Goal: Information Seeking & Learning: Learn about a topic

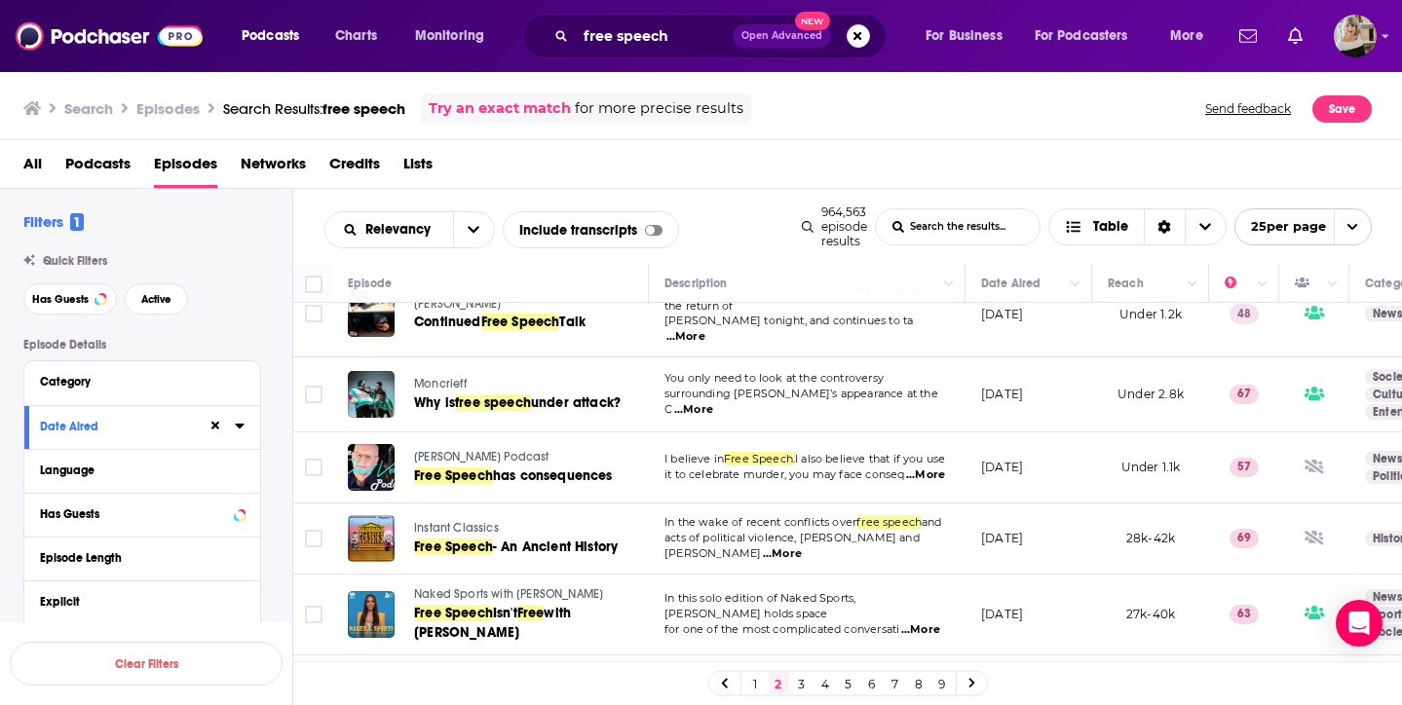
click at [802, 546] on span "...More" at bounding box center [782, 554] width 39 height 16
click at [489, 539] on span "Free Speech" at bounding box center [453, 547] width 79 height 17
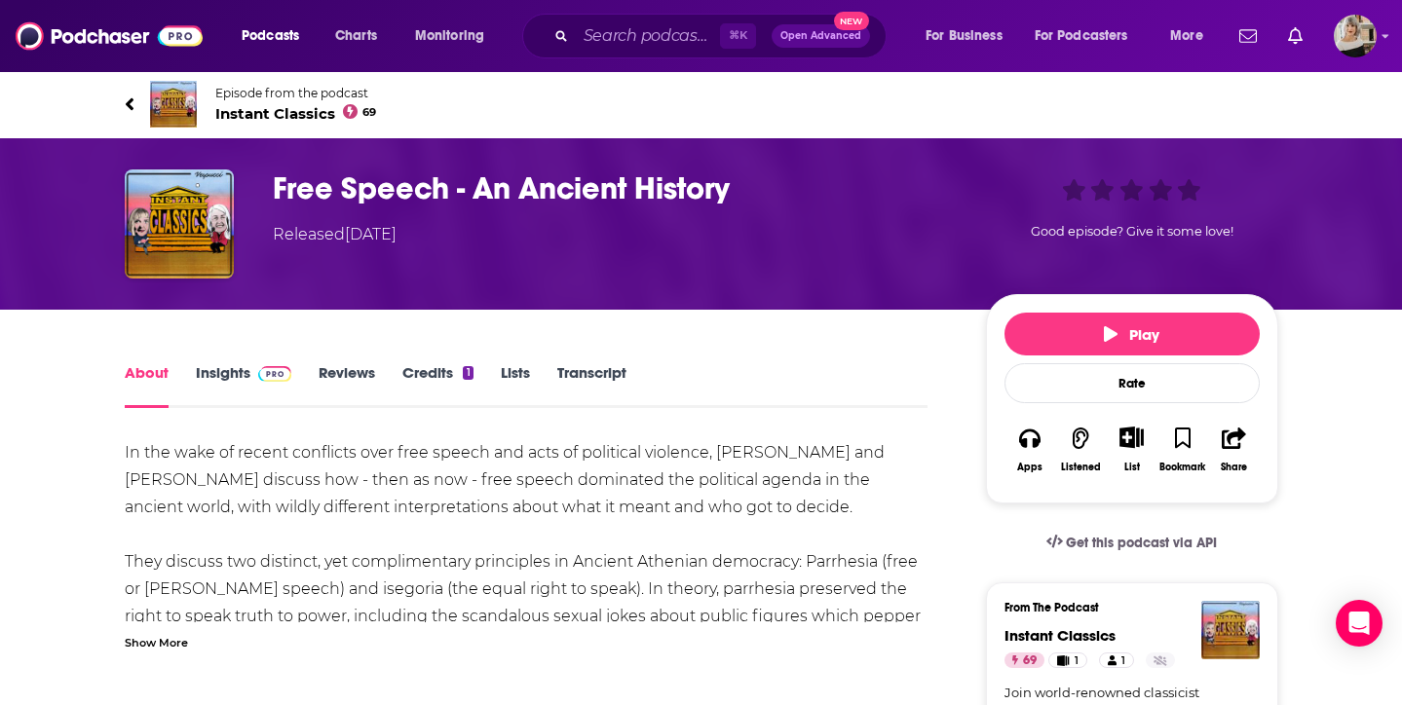
click at [237, 383] on link "Insights" at bounding box center [244, 385] width 96 height 45
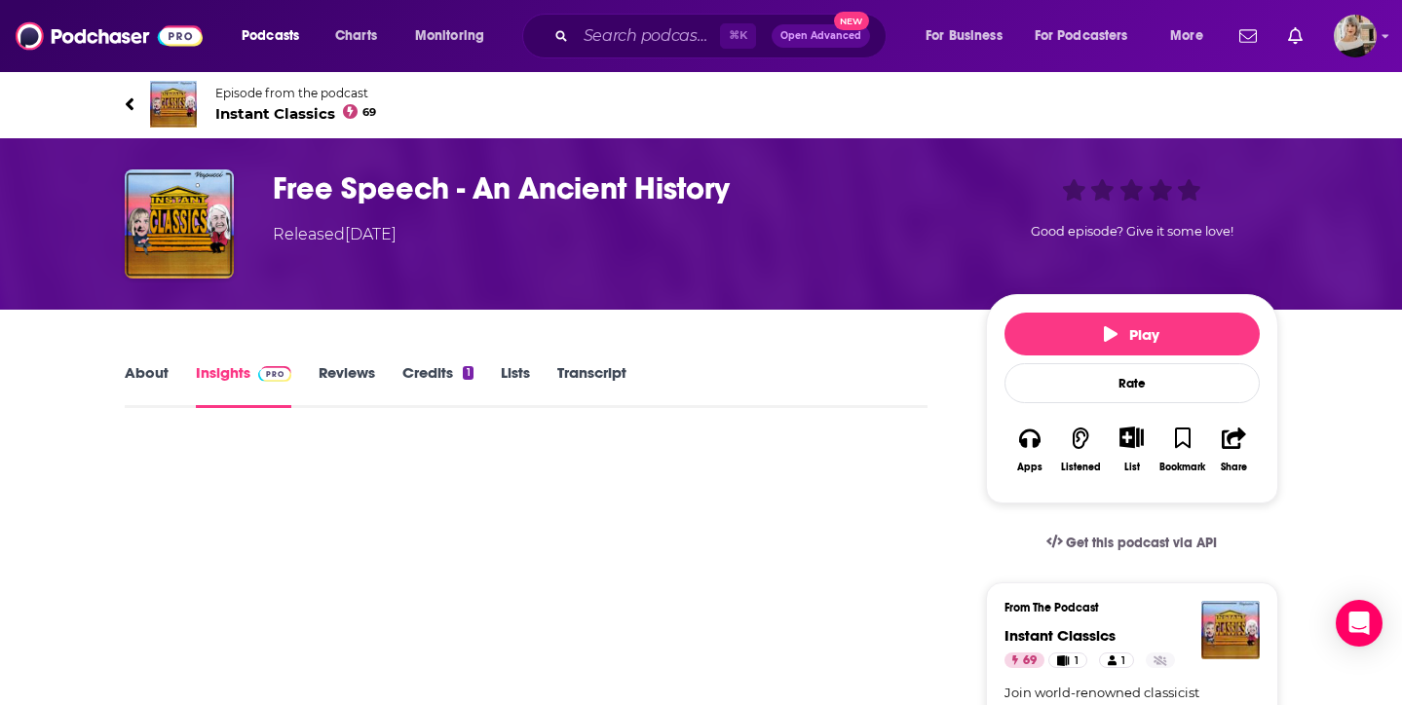
click at [166, 384] on link "About" at bounding box center [147, 385] width 44 height 45
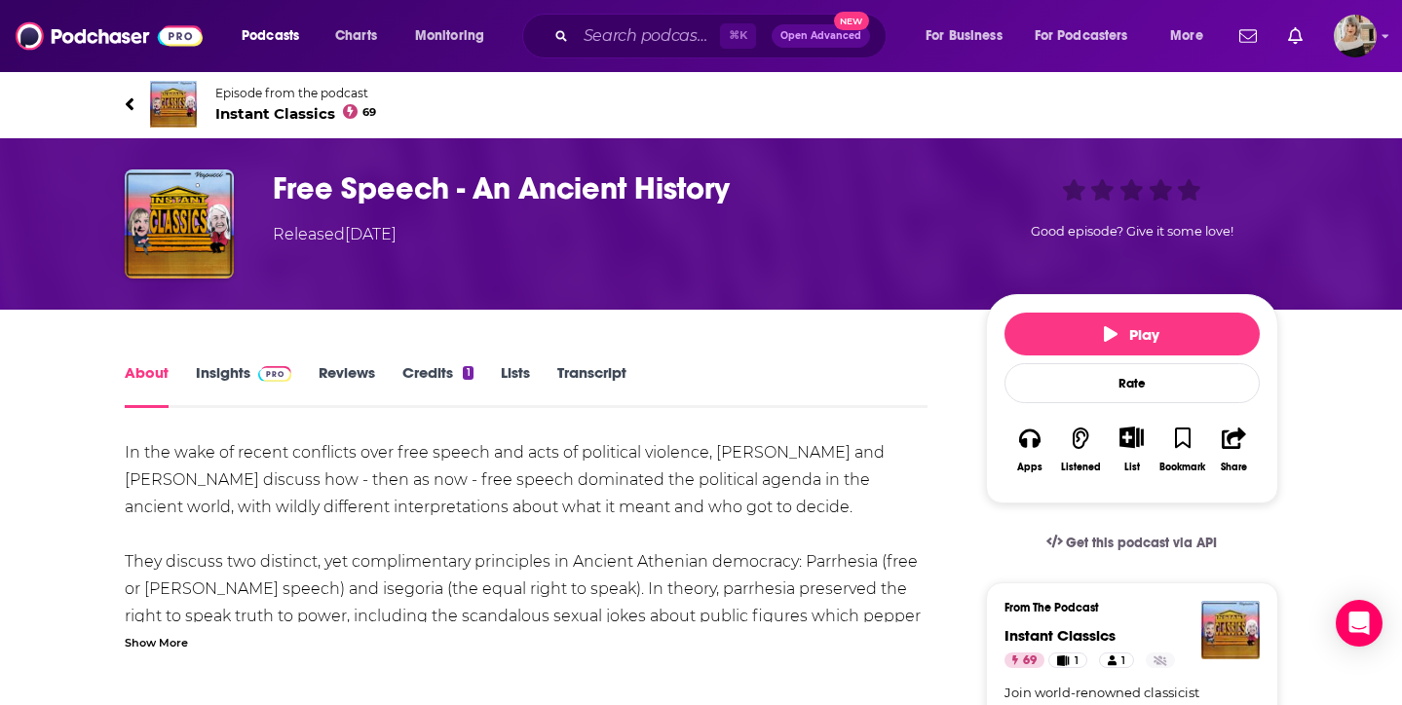
click at [241, 382] on link "Insights" at bounding box center [244, 385] width 96 height 45
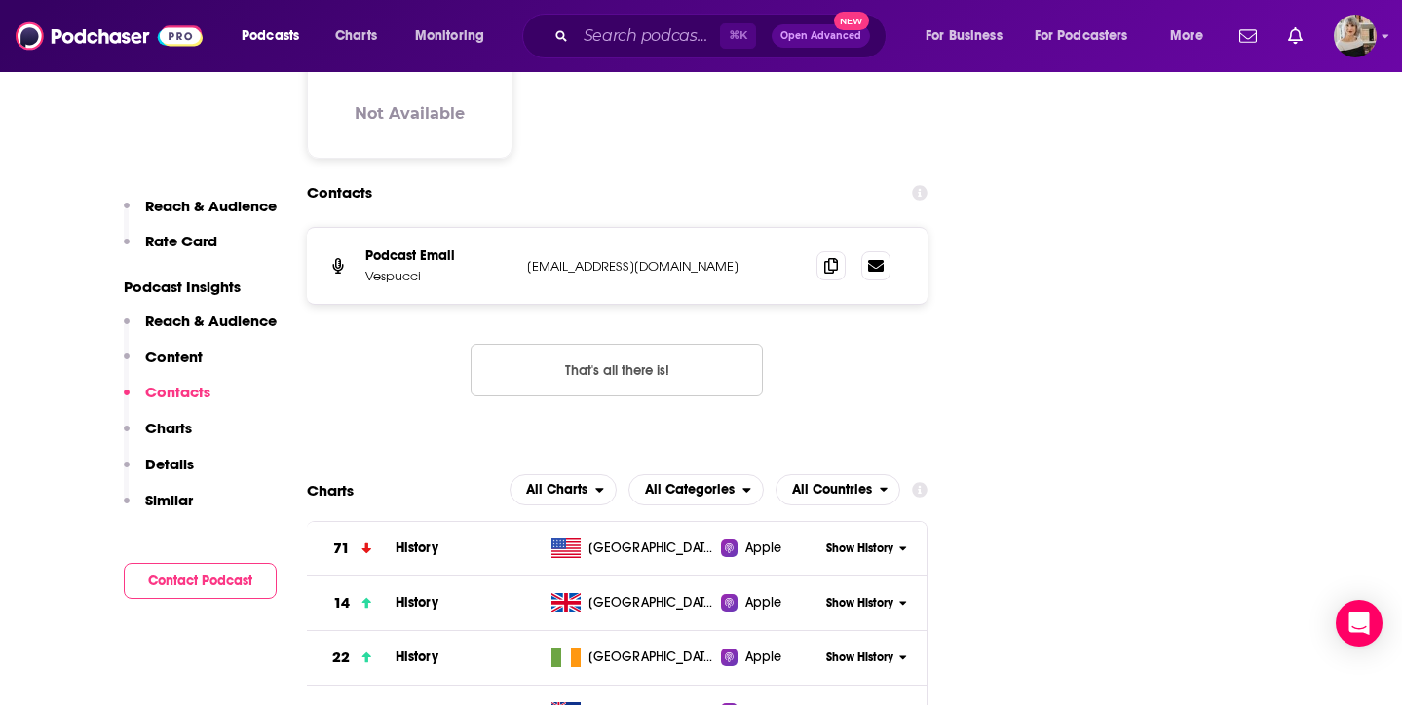
scroll to position [1963, 0]
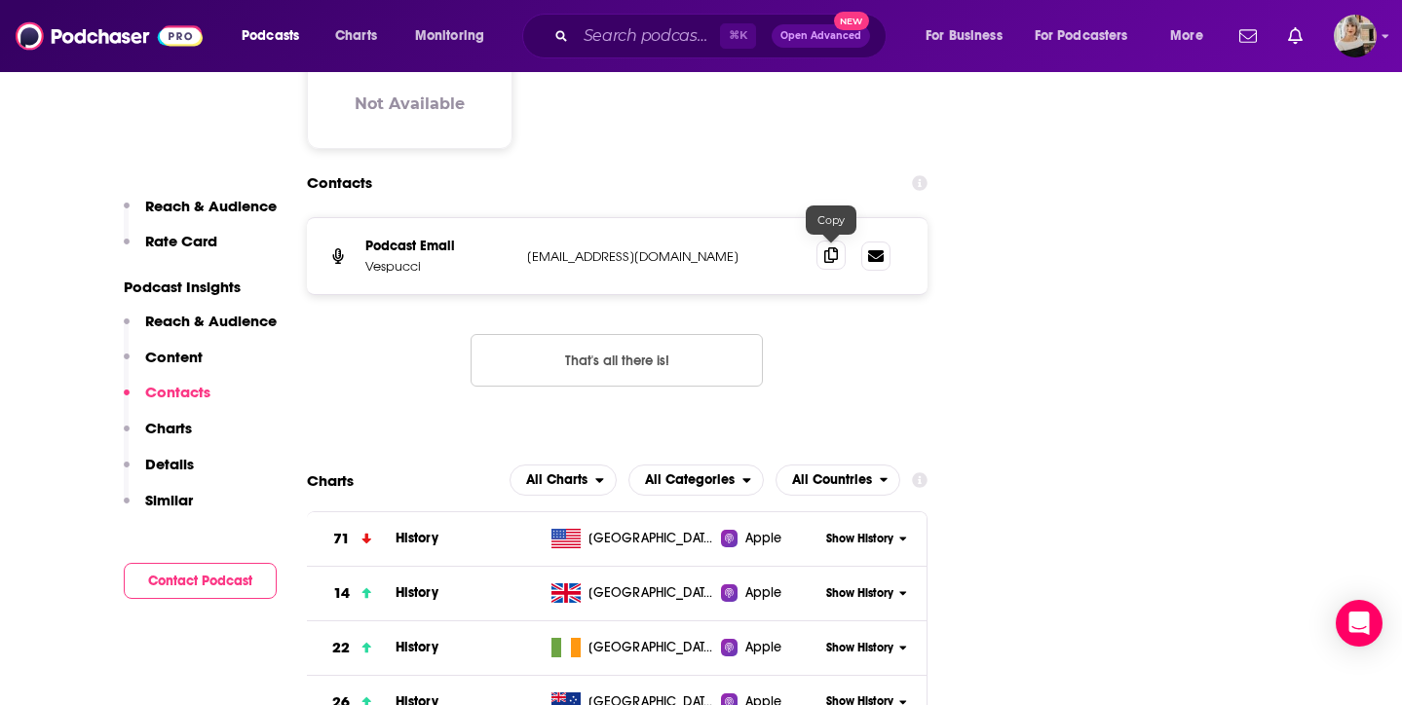
click at [826, 252] on icon at bounding box center [831, 255] width 14 height 16
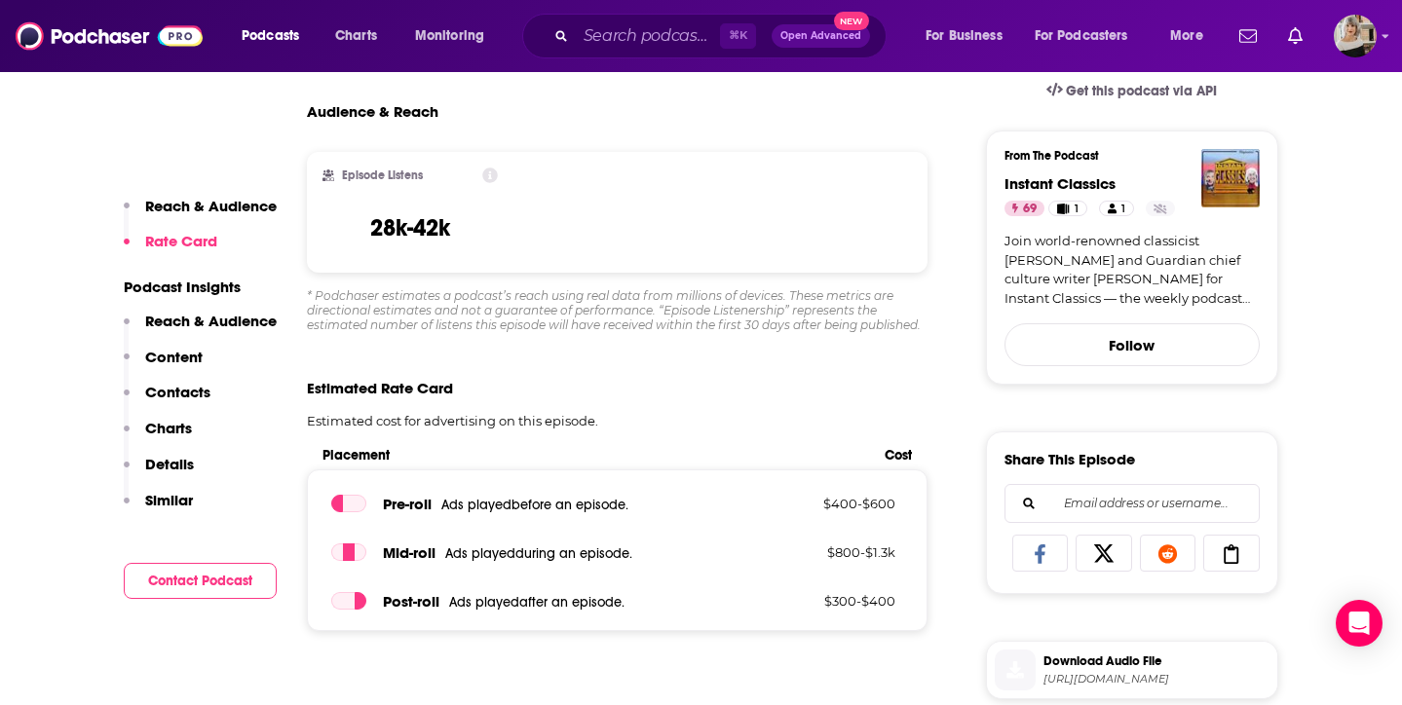
scroll to position [452, 0]
